Goal: Information Seeking & Learning: Learn about a topic

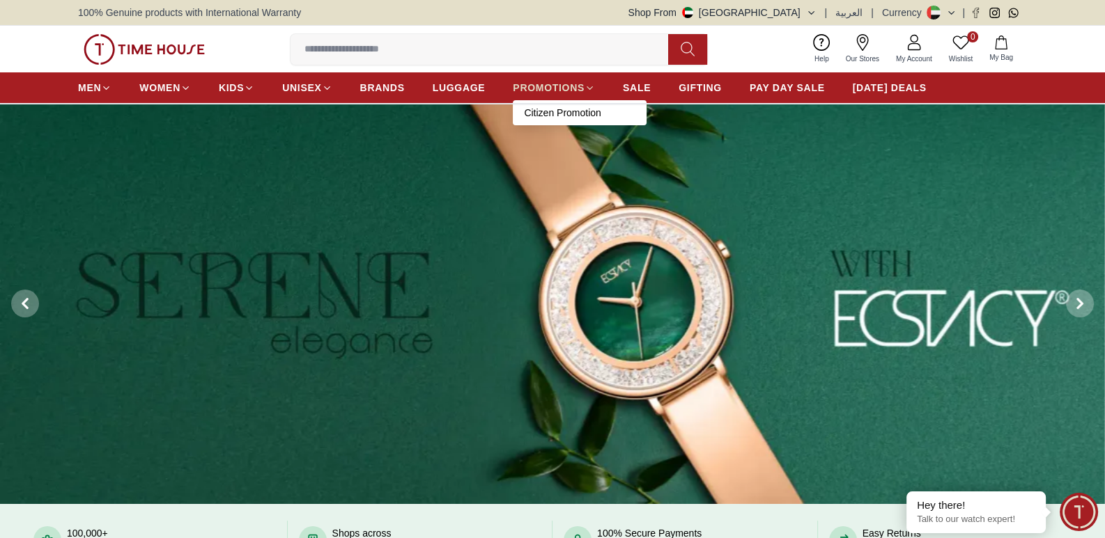
click at [588, 91] on icon at bounding box center [589, 88] width 10 height 10
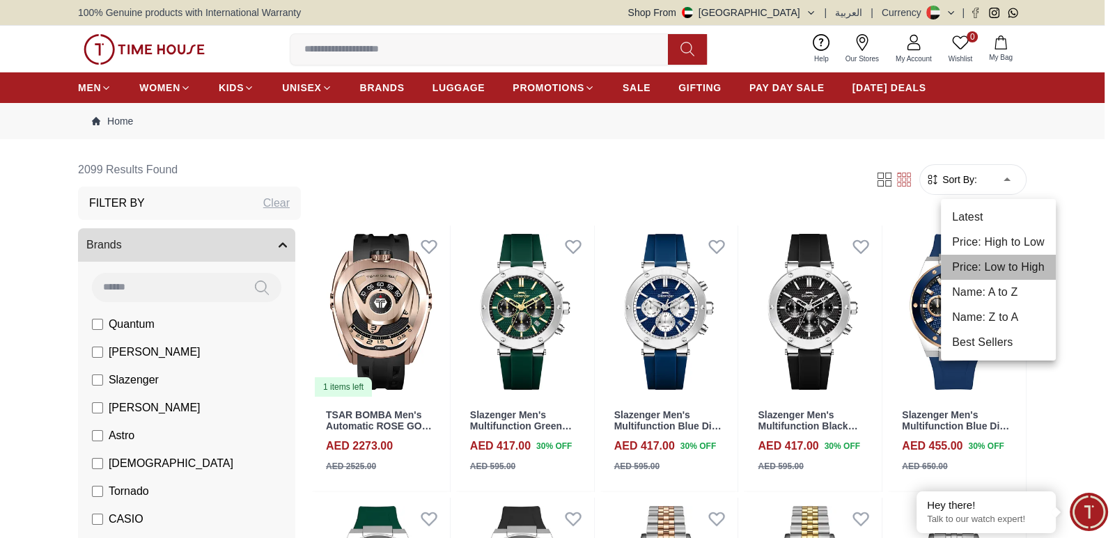
click at [974, 269] on li "Price: Low to High" at bounding box center [998, 267] width 115 height 25
type input "*"
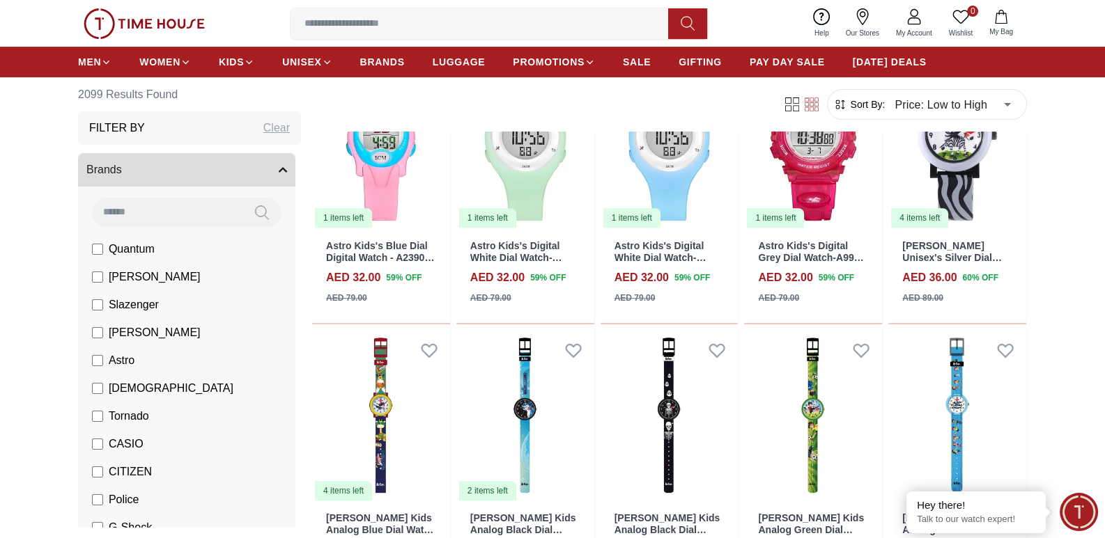
scroll to position [905, 0]
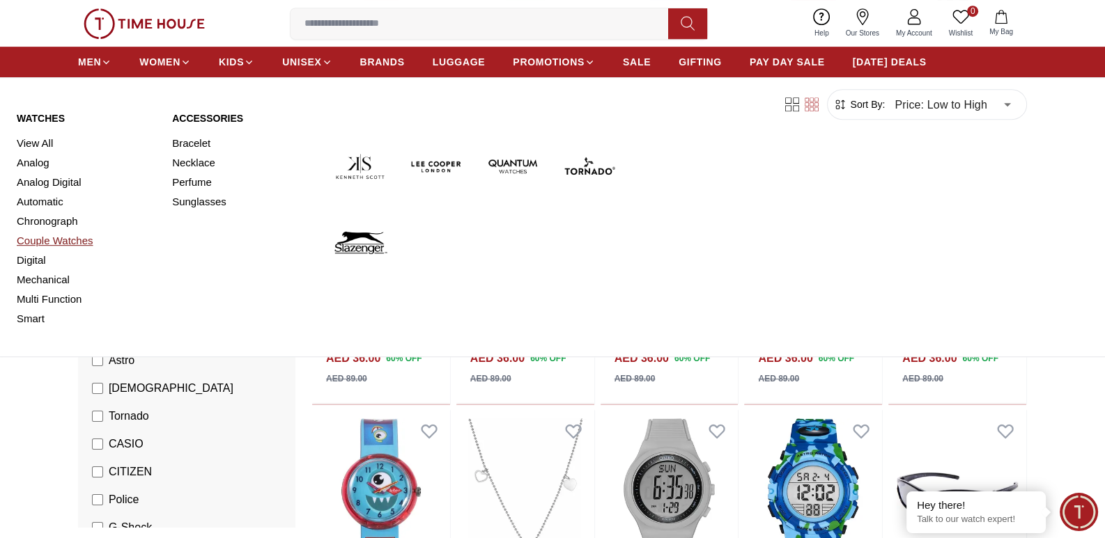
click at [84, 242] on link "Couple Watches" at bounding box center [86, 240] width 139 height 19
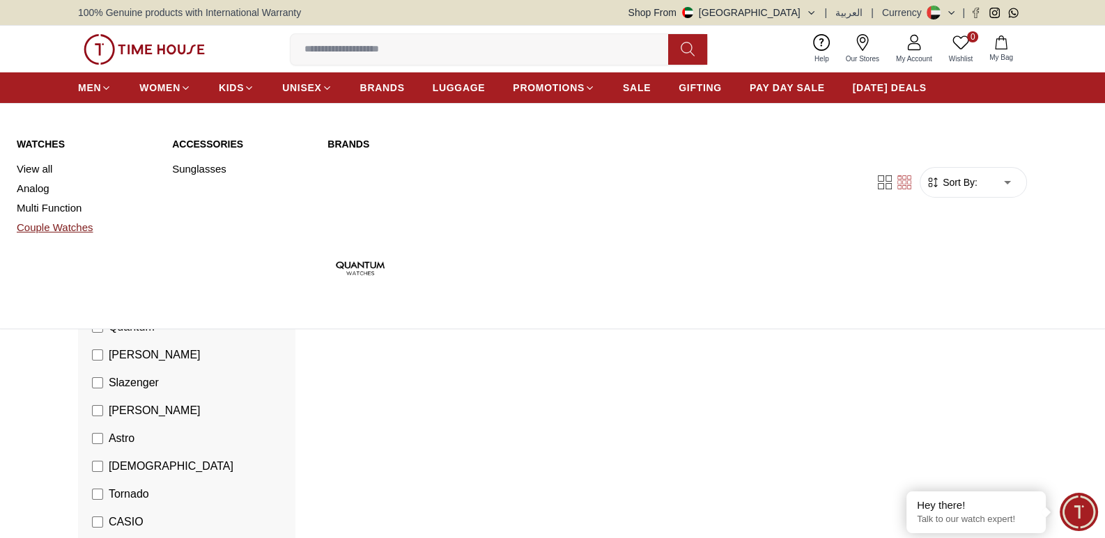
click at [73, 232] on link "Couple Watches" at bounding box center [86, 227] width 139 height 19
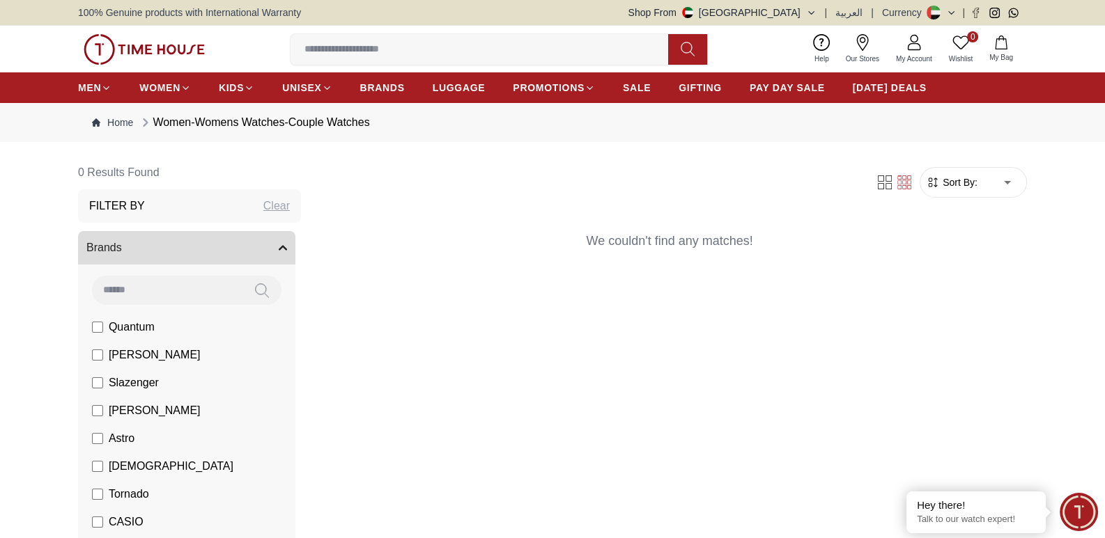
click at [132, 44] on img at bounding box center [144, 49] width 121 height 31
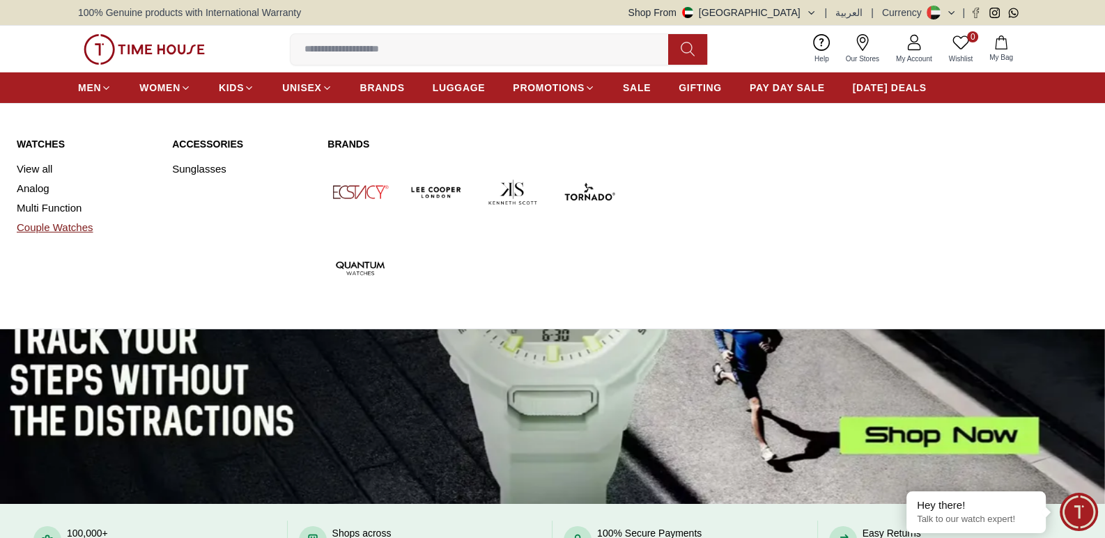
click at [56, 226] on link "Couple Watches" at bounding box center [86, 227] width 139 height 19
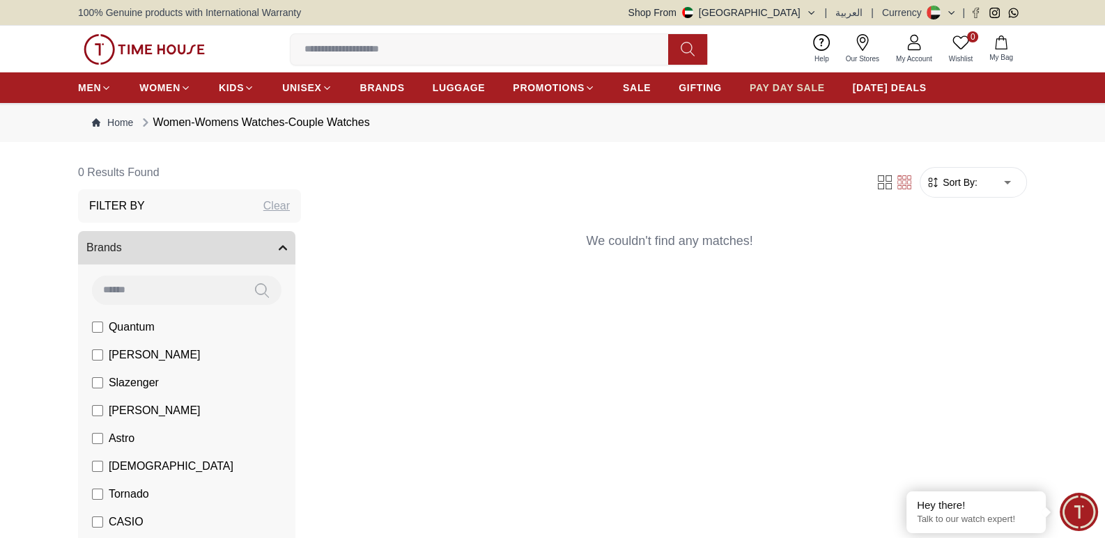
click at [801, 82] on span "PAY DAY SALE" at bounding box center [786, 88] width 75 height 14
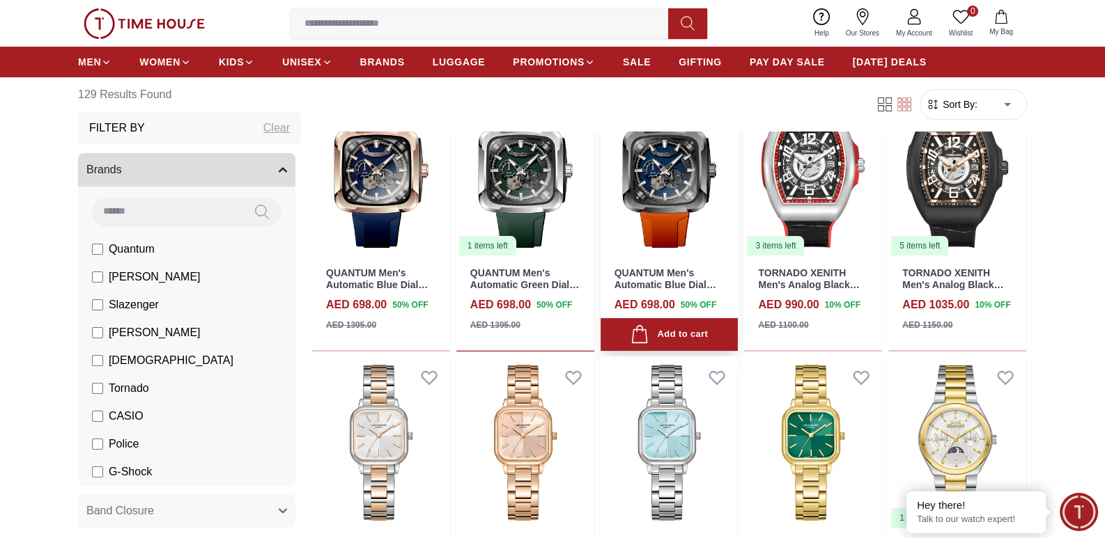
scroll to position [626, 0]
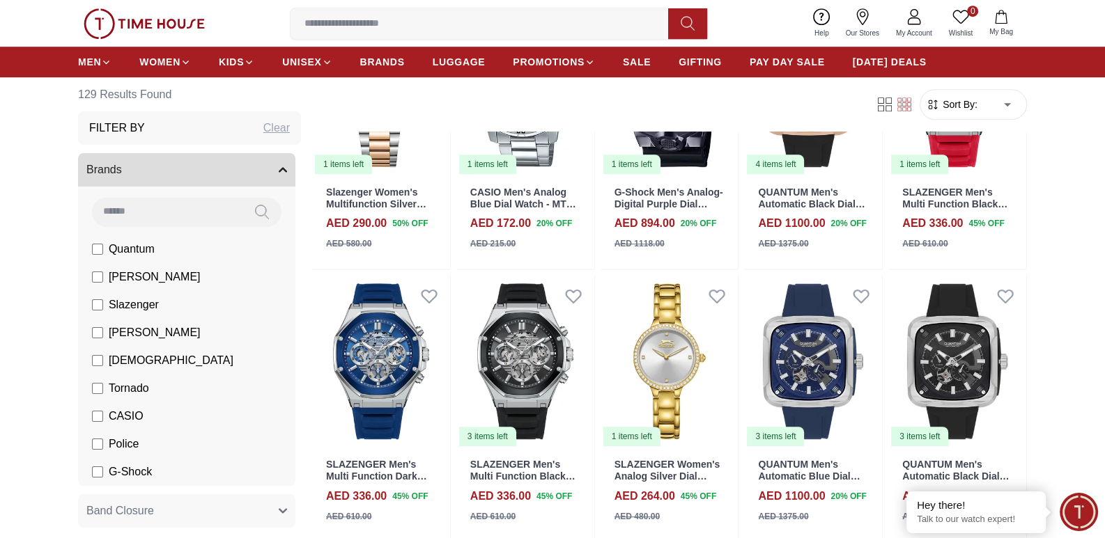
scroll to position [1114, 0]
click at [146, 26] on img at bounding box center [144, 23] width 121 height 31
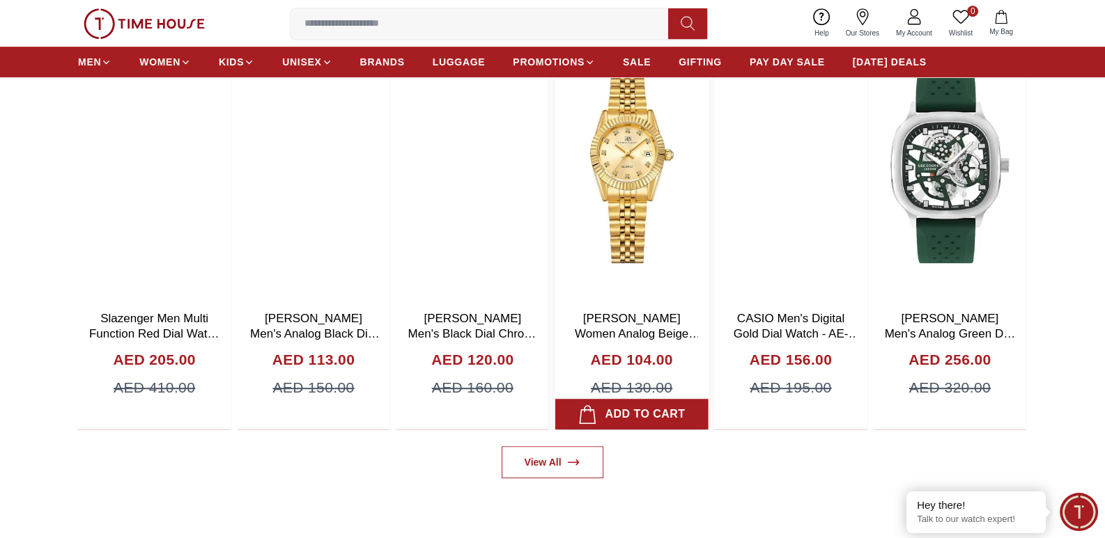
scroll to position [766, 0]
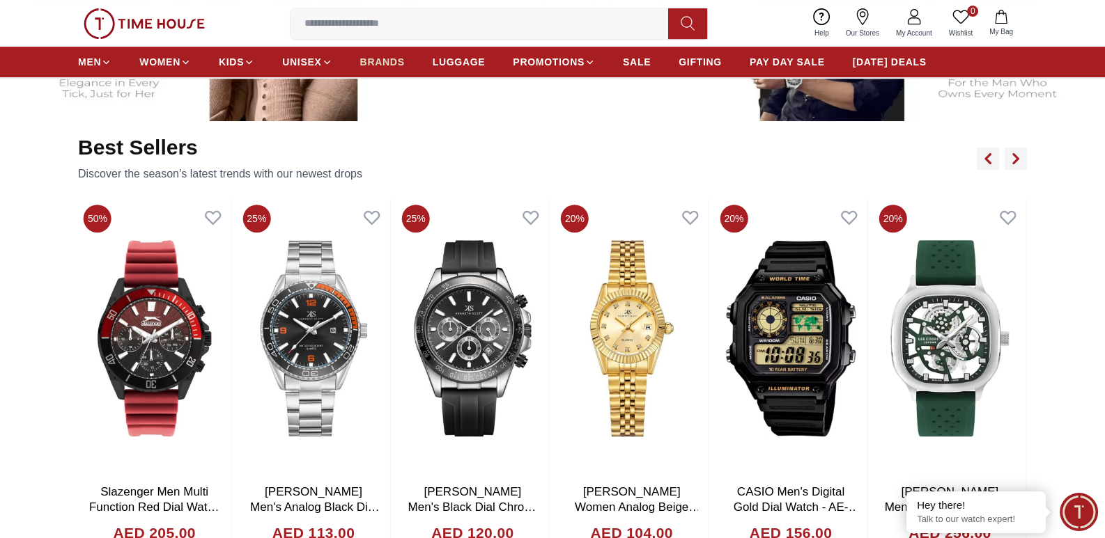
click at [390, 61] on span "BRANDS" at bounding box center [382, 62] width 45 height 14
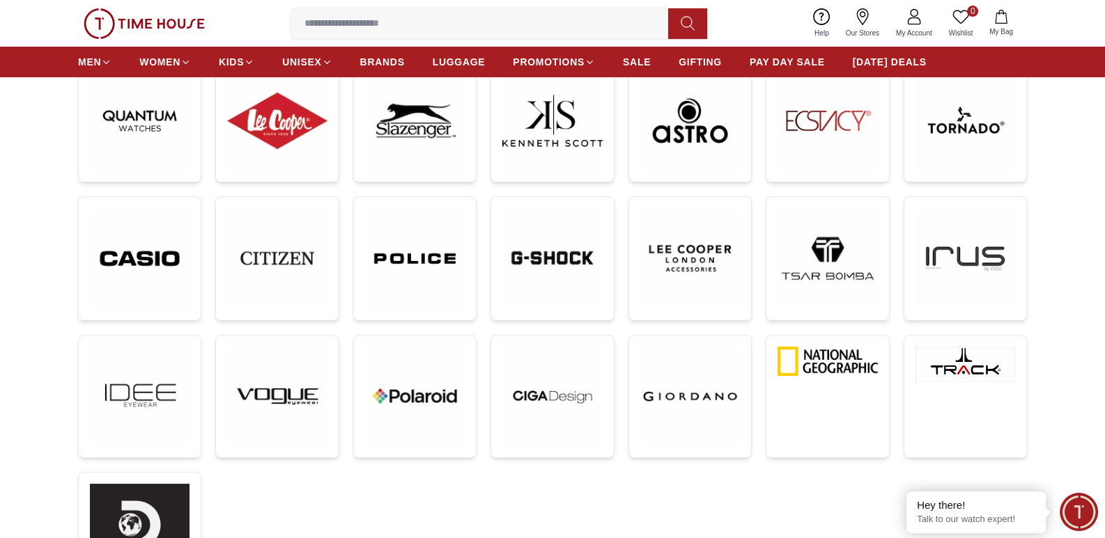
scroll to position [209, 0]
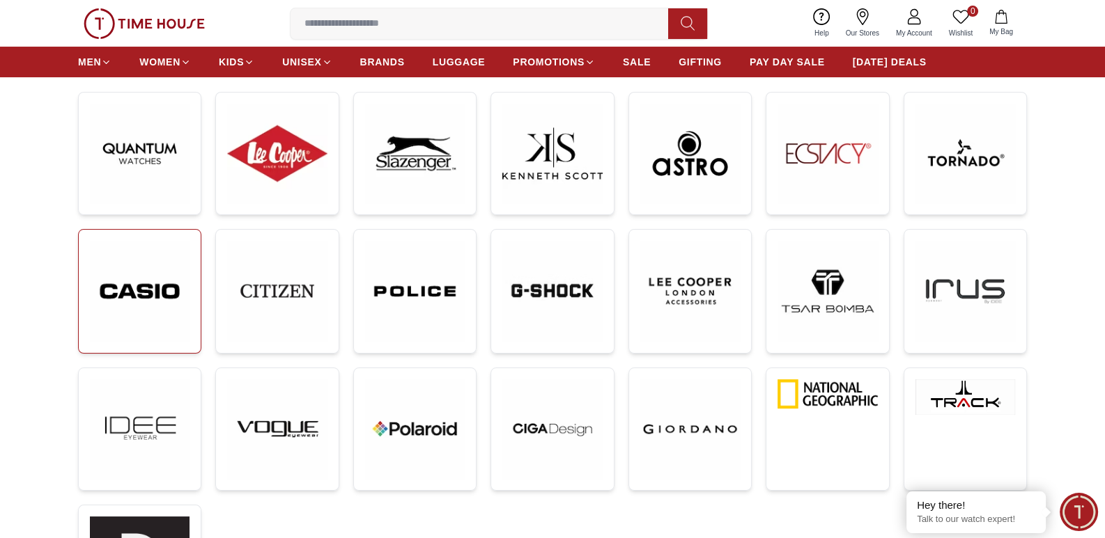
click at [151, 281] on img at bounding box center [140, 291] width 100 height 100
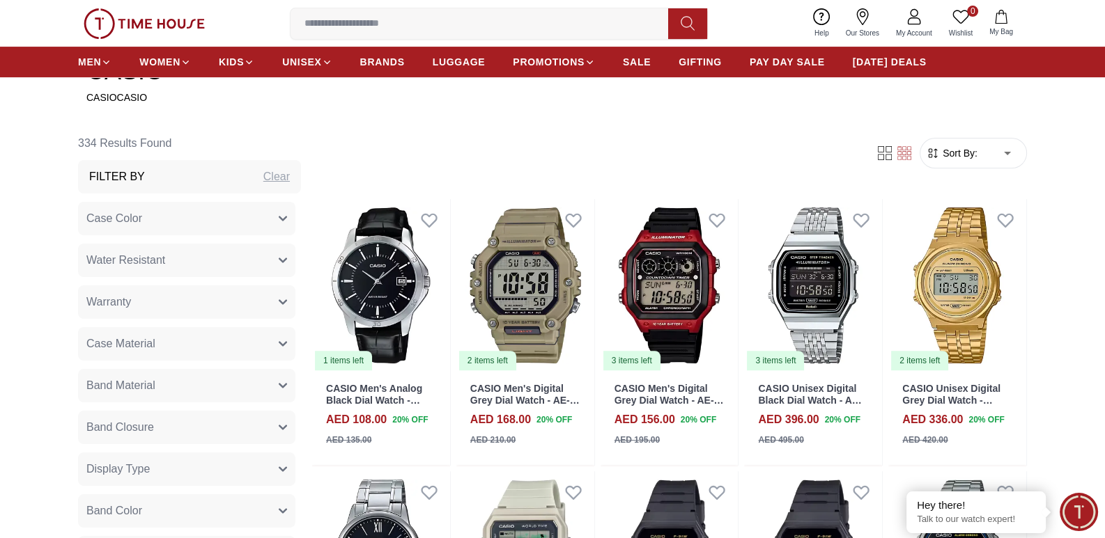
scroll to position [559, 0]
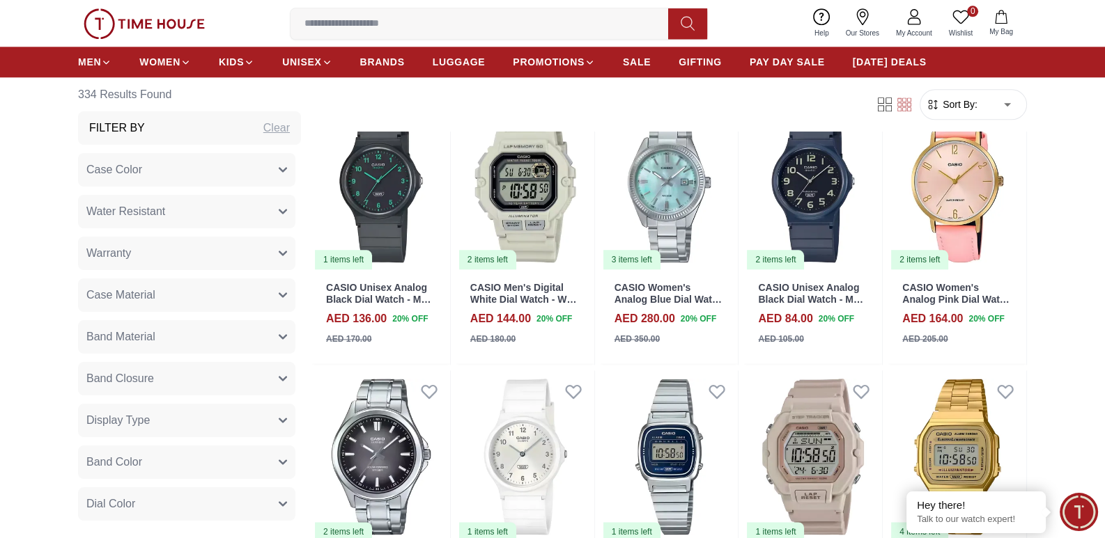
scroll to position [2041, 0]
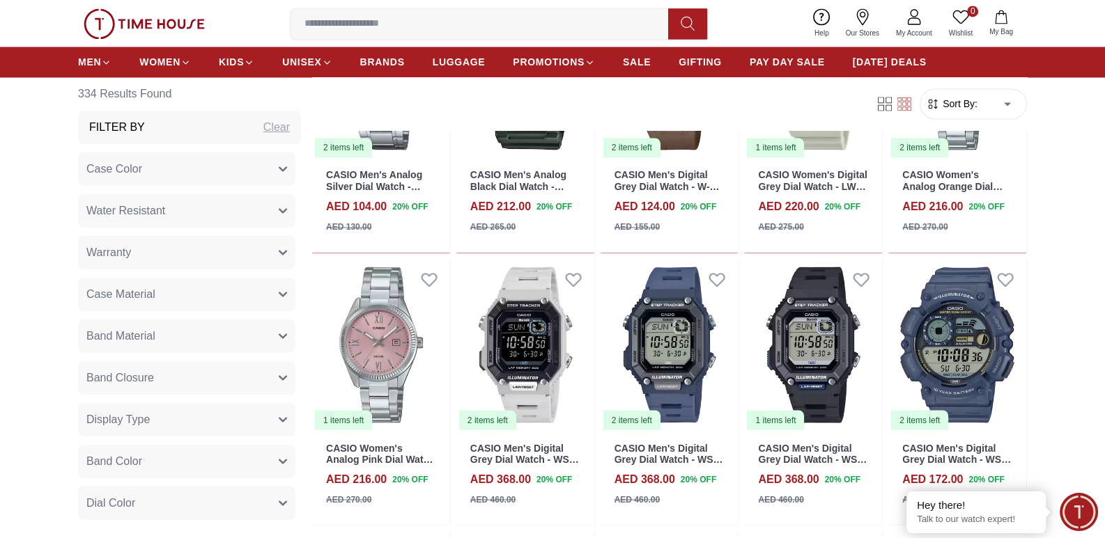
scroll to position [2946, 0]
